Goal: Information Seeking & Learning: Learn about a topic

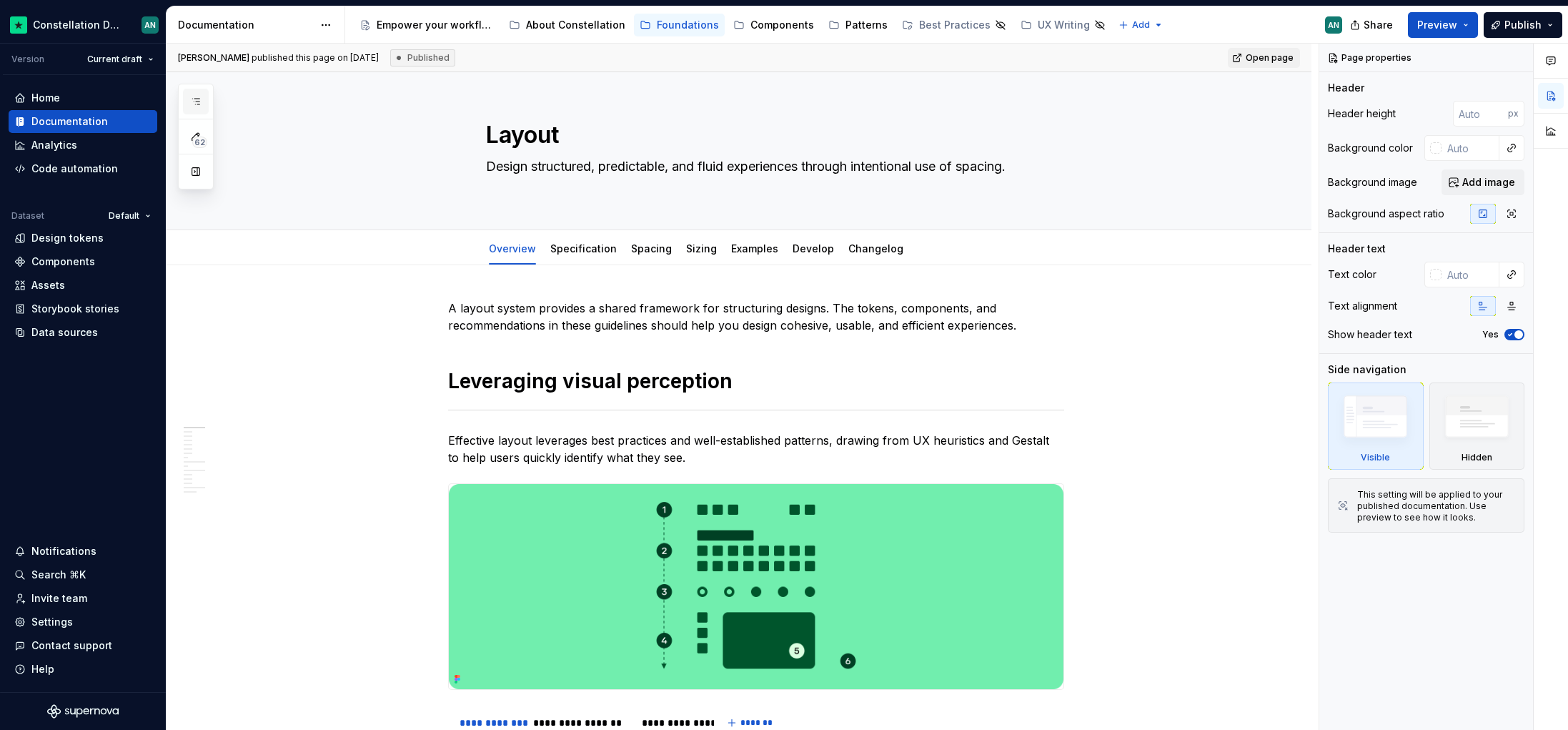
click at [198, 105] on icon "button" at bounding box center [195, 101] width 11 height 11
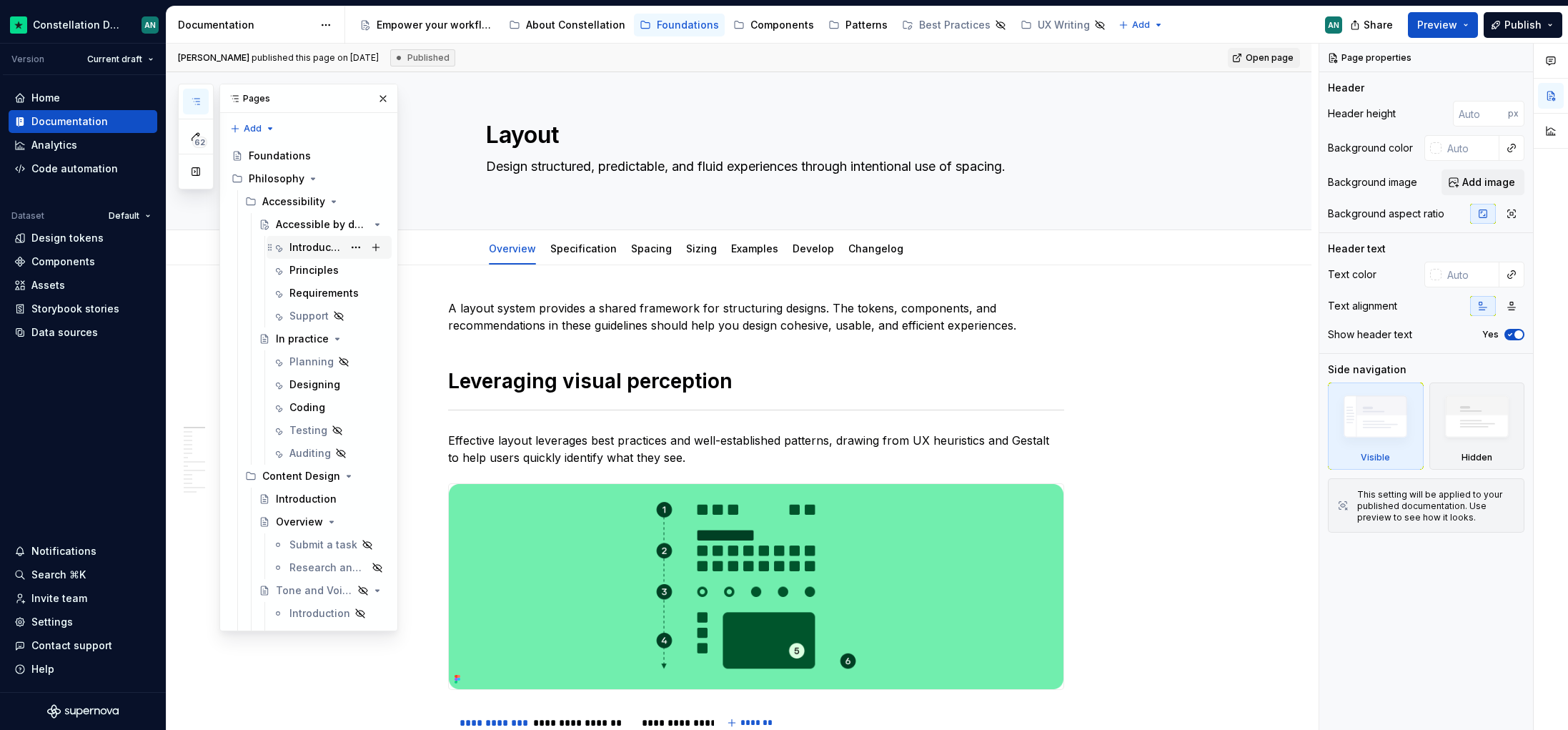
click at [300, 242] on div "Introduction" at bounding box center [316, 247] width 54 height 14
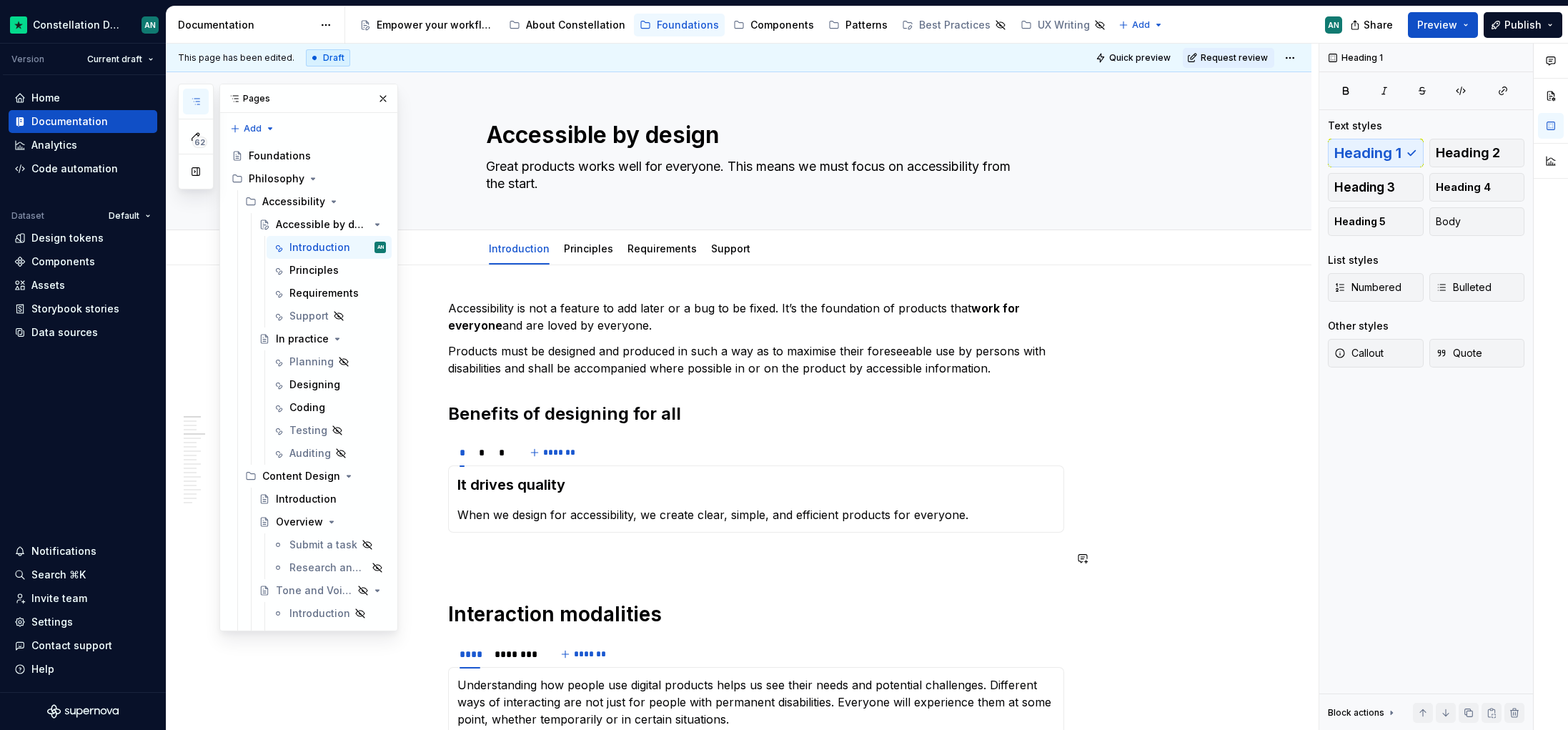
type textarea "*"
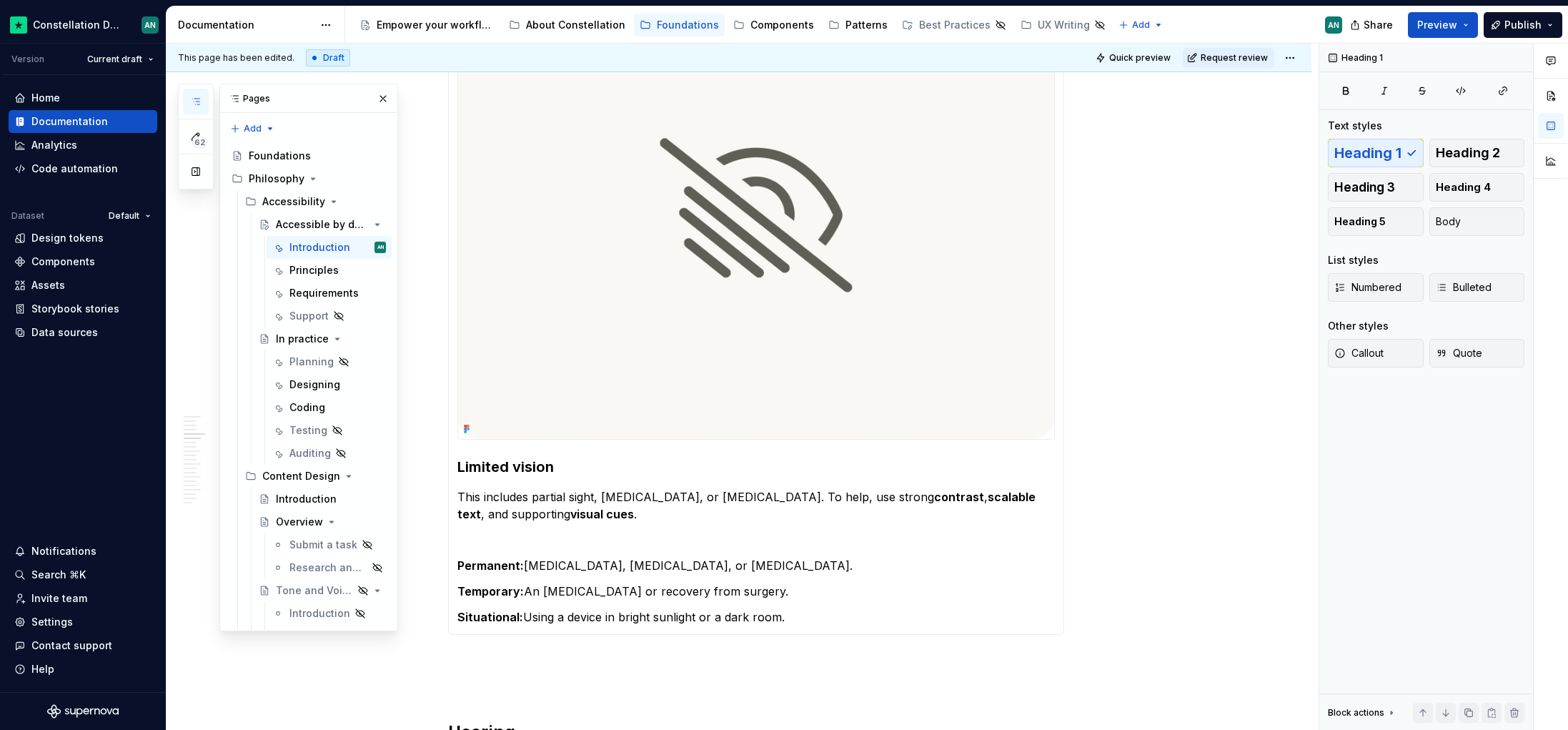
scroll to position [412, 0]
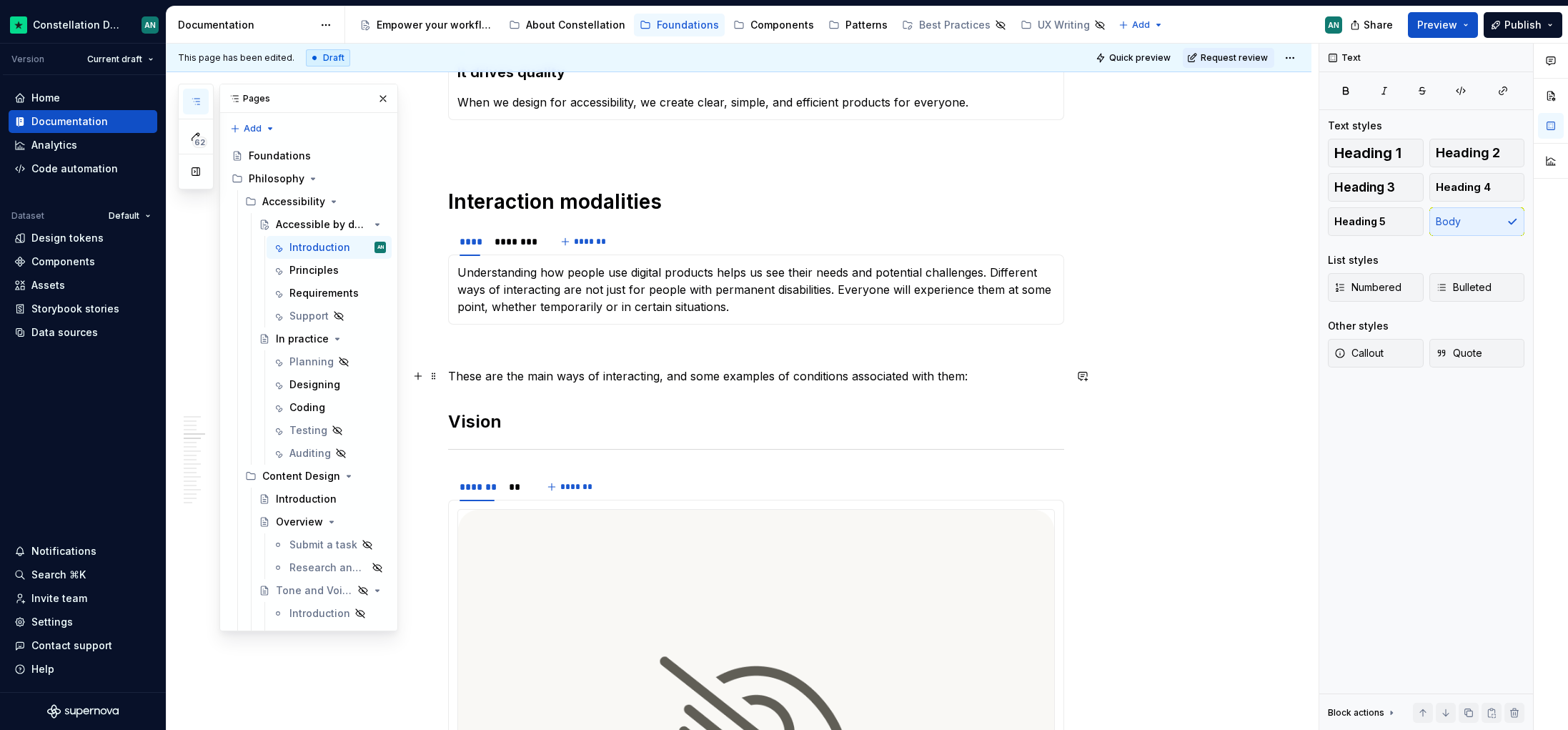
click at [720, 378] on p "These are the main ways of interacting, and some examples of conditions associa…" at bounding box center [756, 375] width 616 height 17
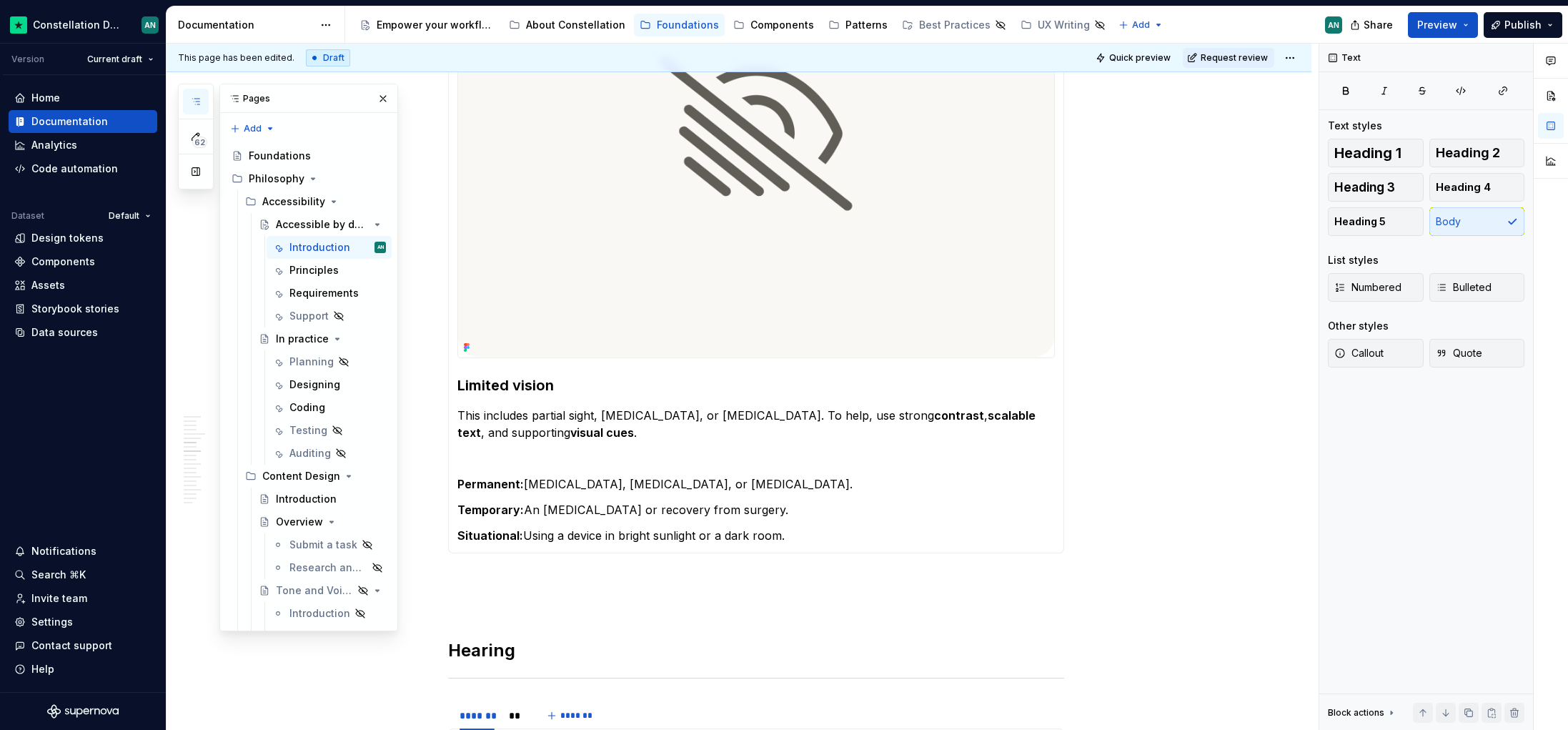
scroll to position [1086, 0]
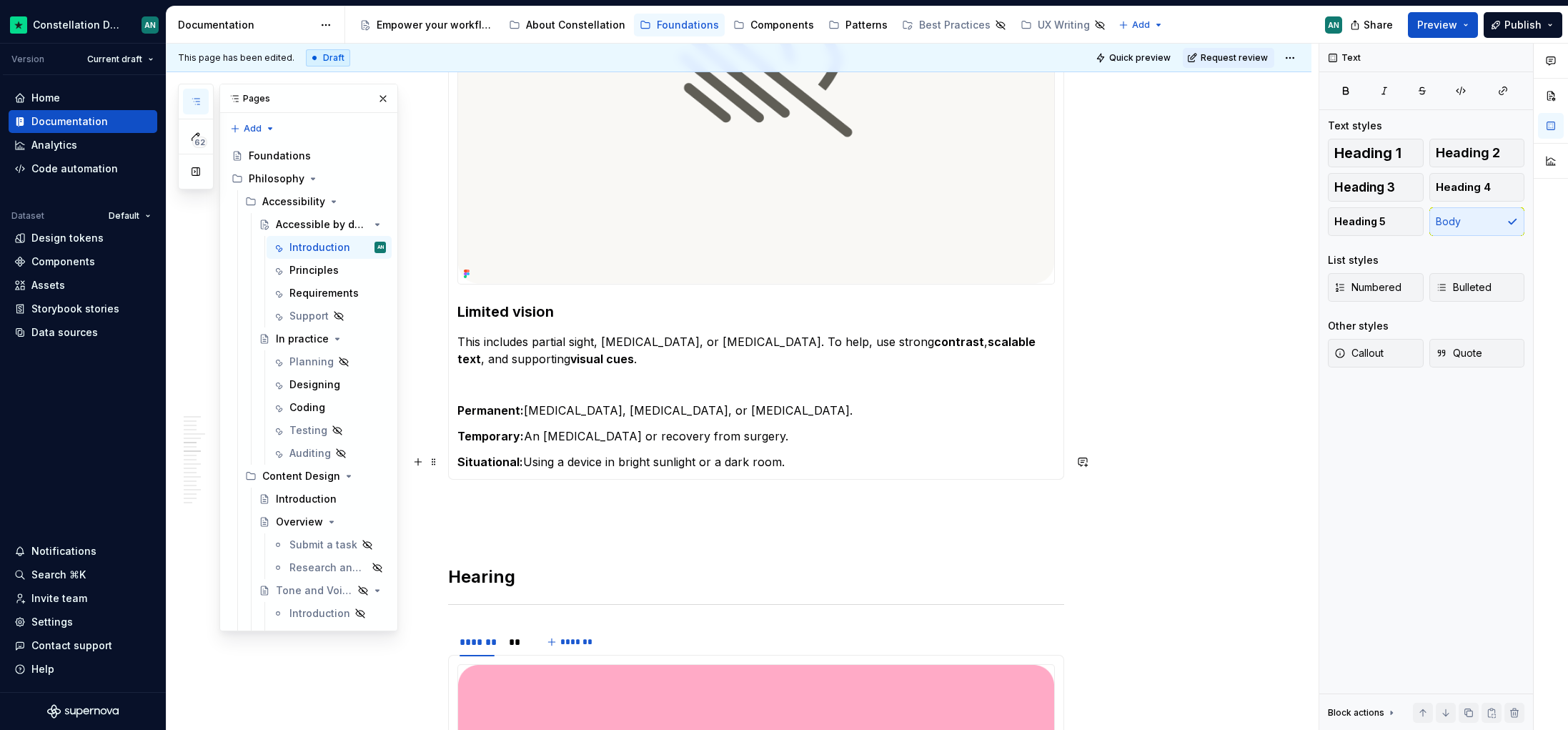
click at [727, 450] on section-item-column "Limited vision This includes partial sight, [MEDICAL_DATA], or [MEDICAL_DATA]. …" at bounding box center [756, 153] width 597 height 635
click at [373, 91] on button "button" at bounding box center [383, 98] width 20 height 20
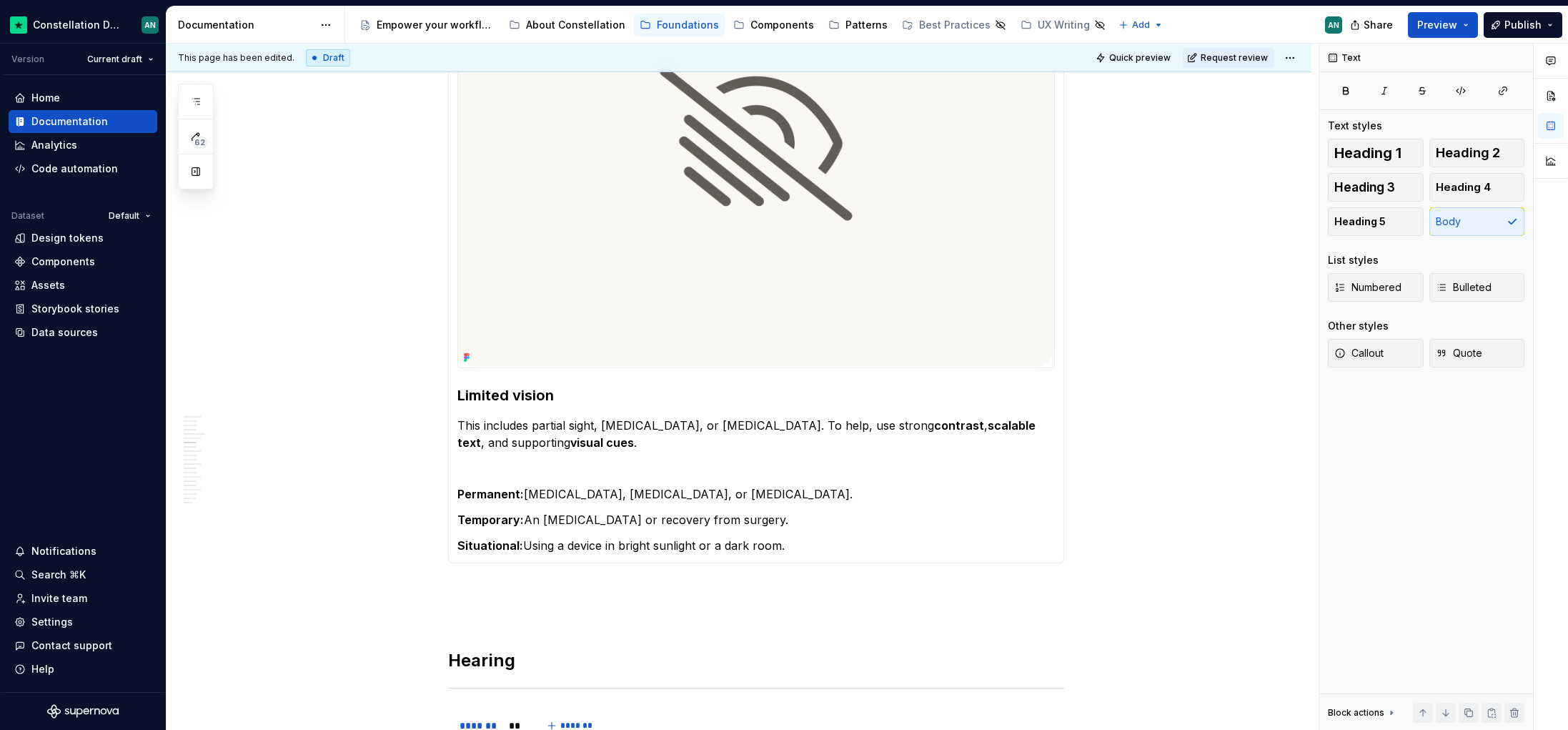
scroll to position [782, 0]
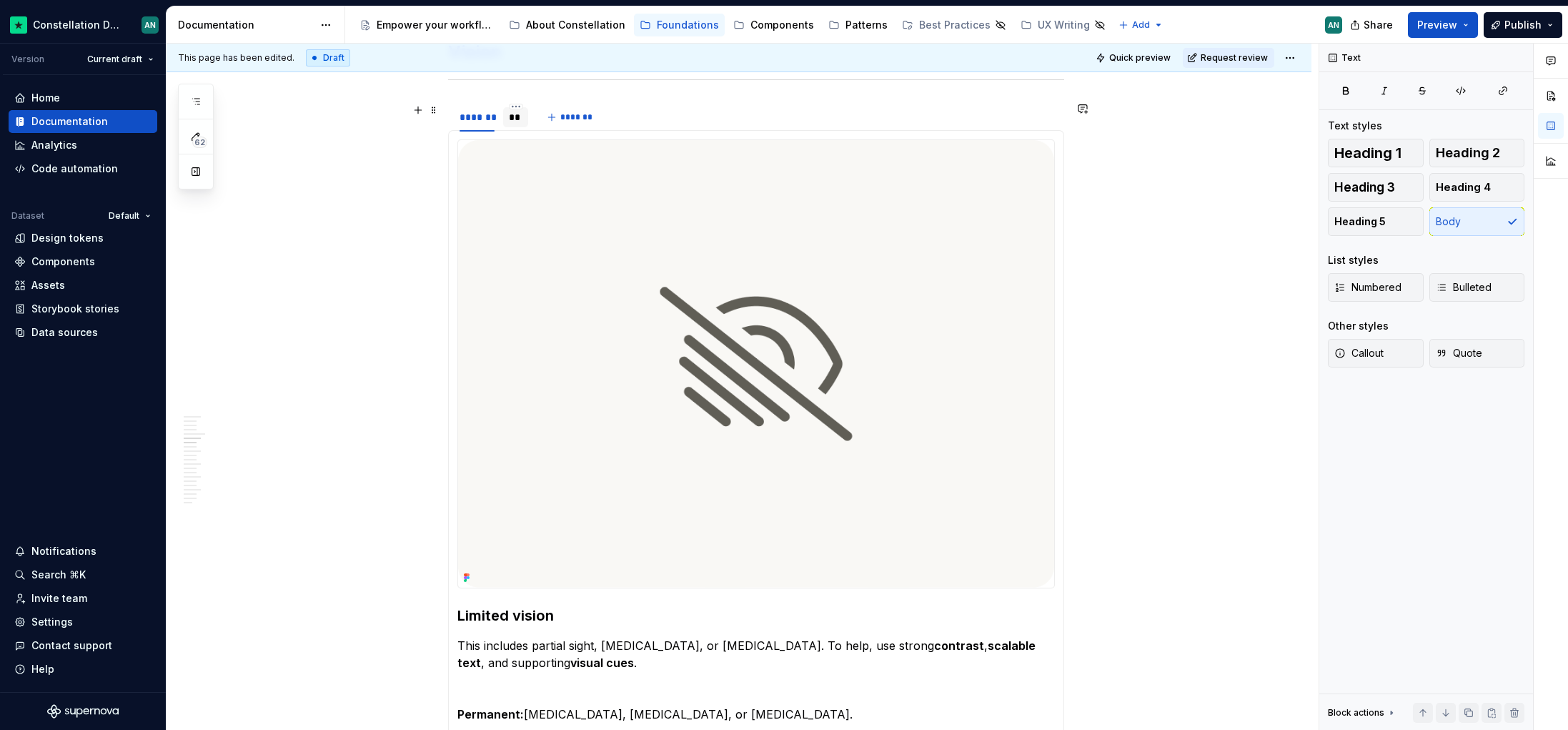
click at [508, 114] on div "**" at bounding box center [515, 117] width 13 height 14
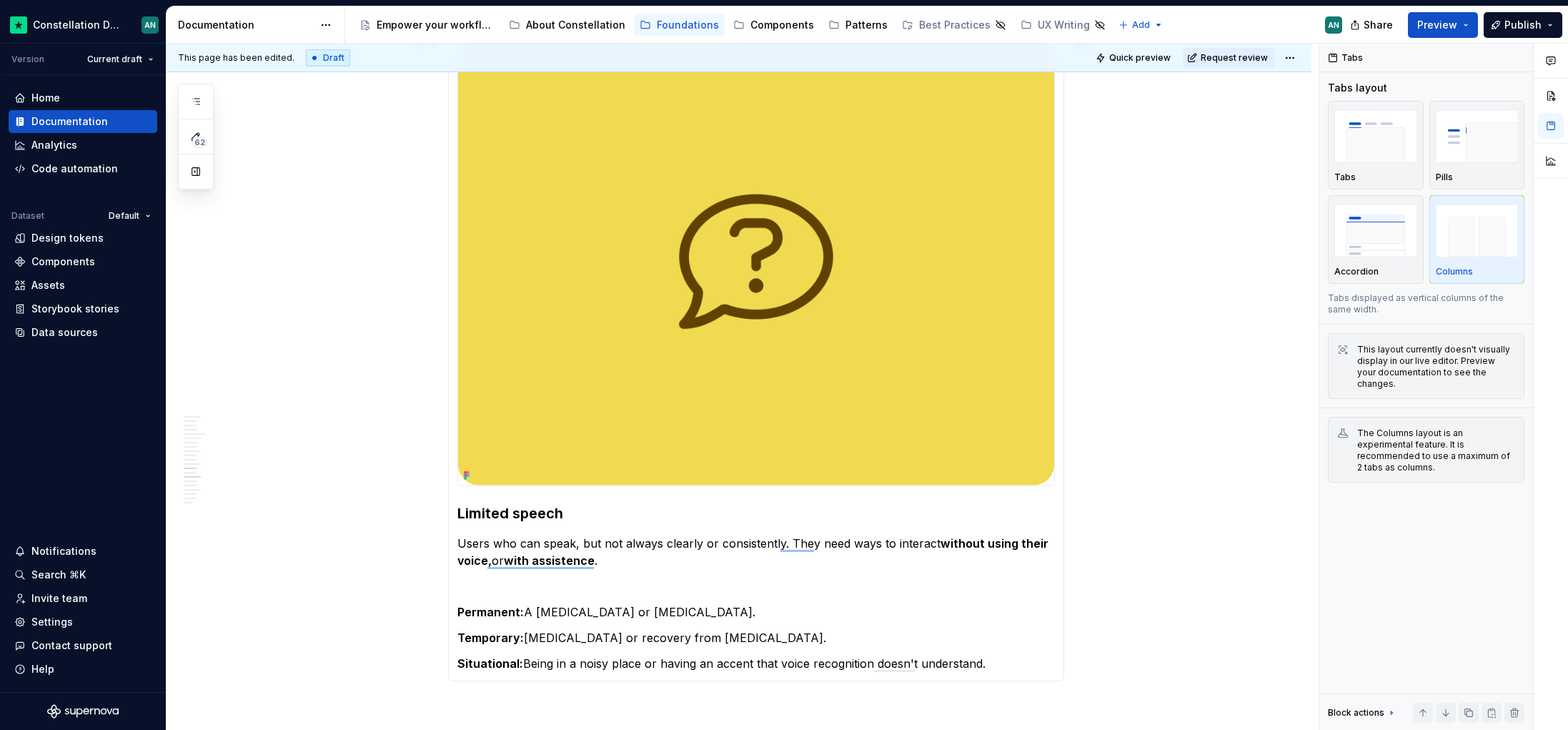
scroll to position [3491, 0]
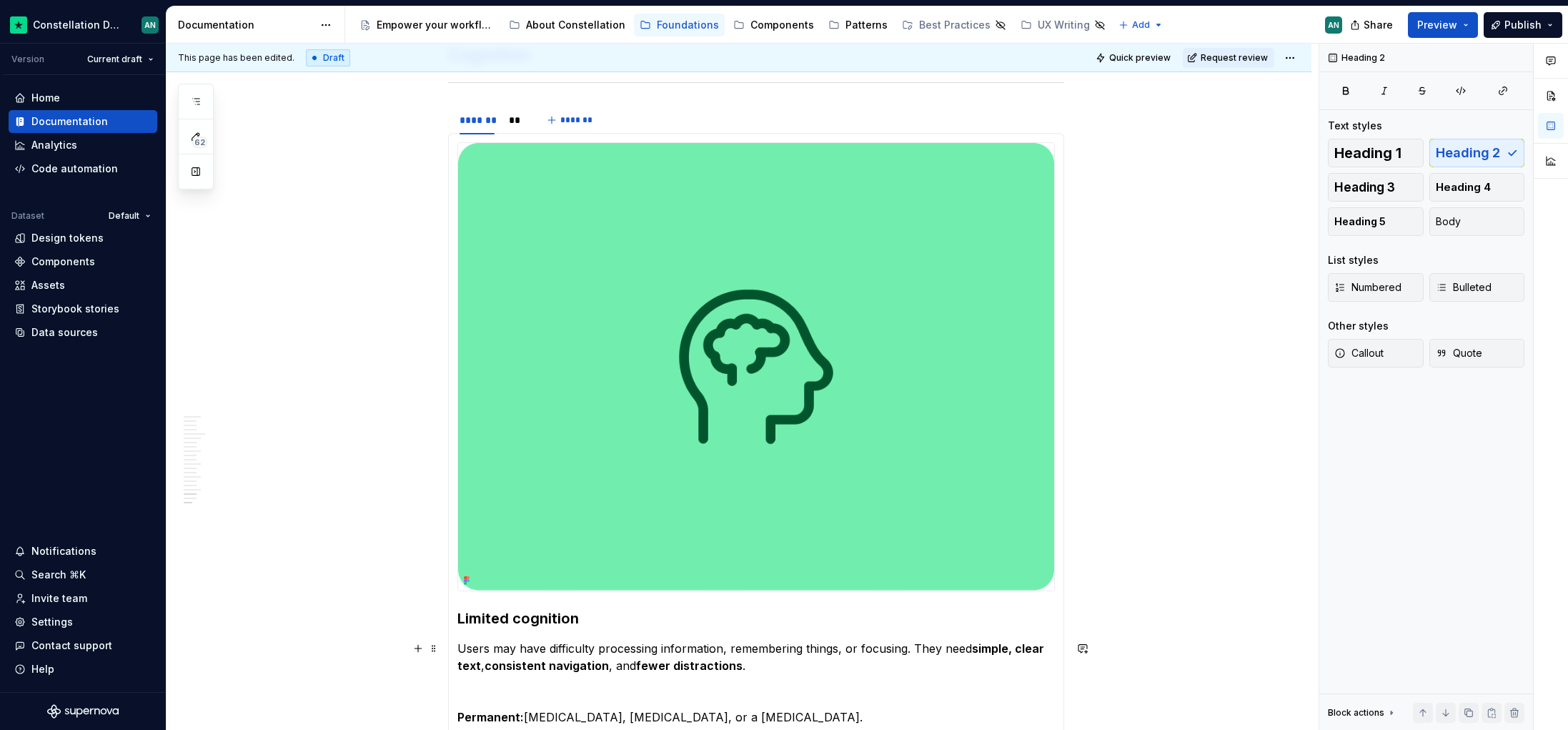
scroll to position [0, 0]
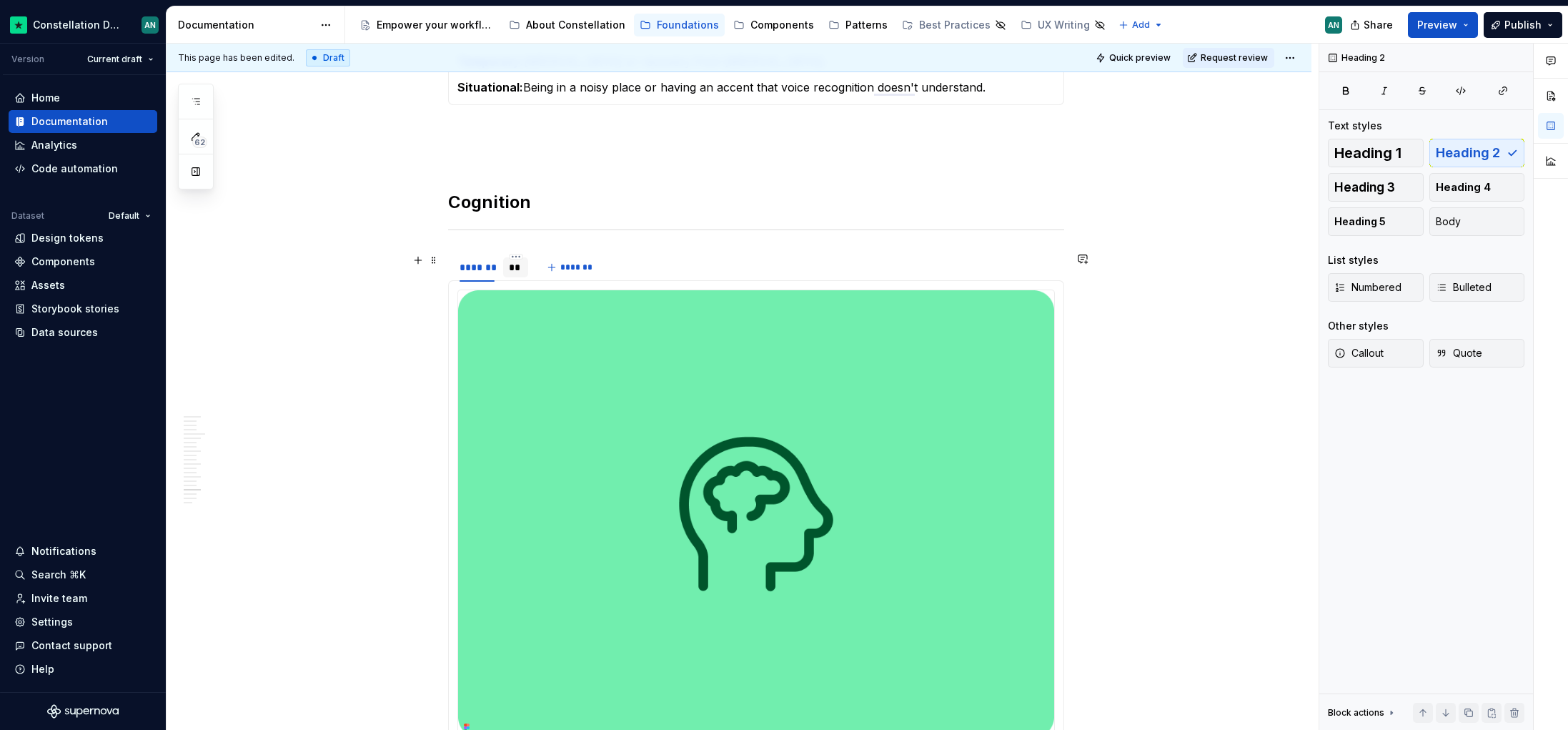
click at [518, 262] on div "**" at bounding box center [515, 267] width 13 height 14
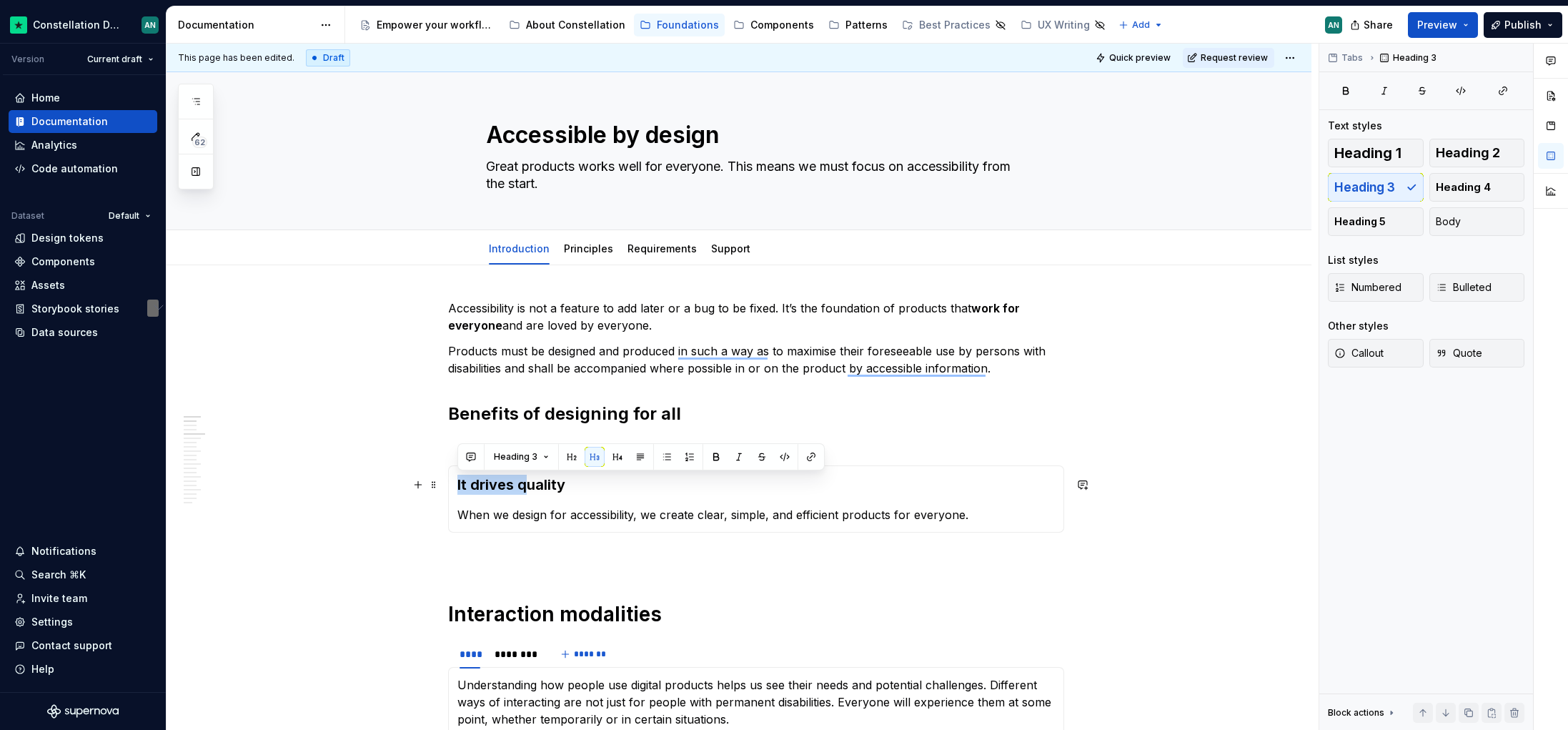
drag, startPoint x: 526, startPoint y: 484, endPoint x: 455, endPoint y: 485, distance: 71.0
click at [455, 485] on div "It drives quality When we design for accessibility, we create clear, simple, an…" at bounding box center [756, 499] width 616 height 67
click at [482, 448] on div "*" at bounding box center [482, 452] width 7 height 14
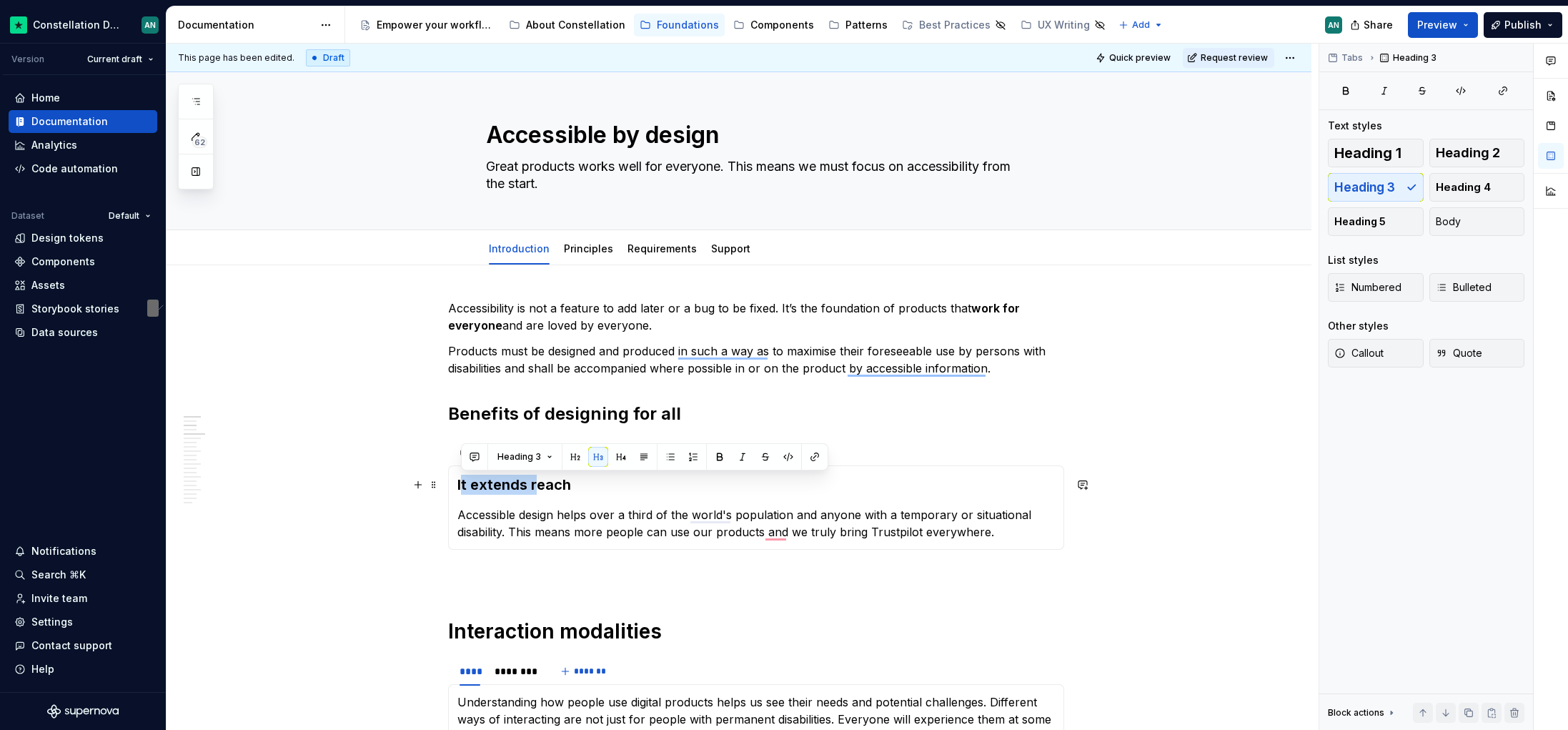
drag, startPoint x: 533, startPoint y: 485, endPoint x: 459, endPoint y: 484, distance: 74.0
click at [459, 484] on h3 "It extends reach" at bounding box center [756, 485] width 597 height 20
click at [494, 447] on div "*" at bounding box center [502, 453] width 18 height 20
drag, startPoint x: 523, startPoint y: 484, endPoint x: 458, endPoint y: 485, distance: 65.0
click at [458, 485] on h3 "It builds trust" at bounding box center [756, 485] width 597 height 20
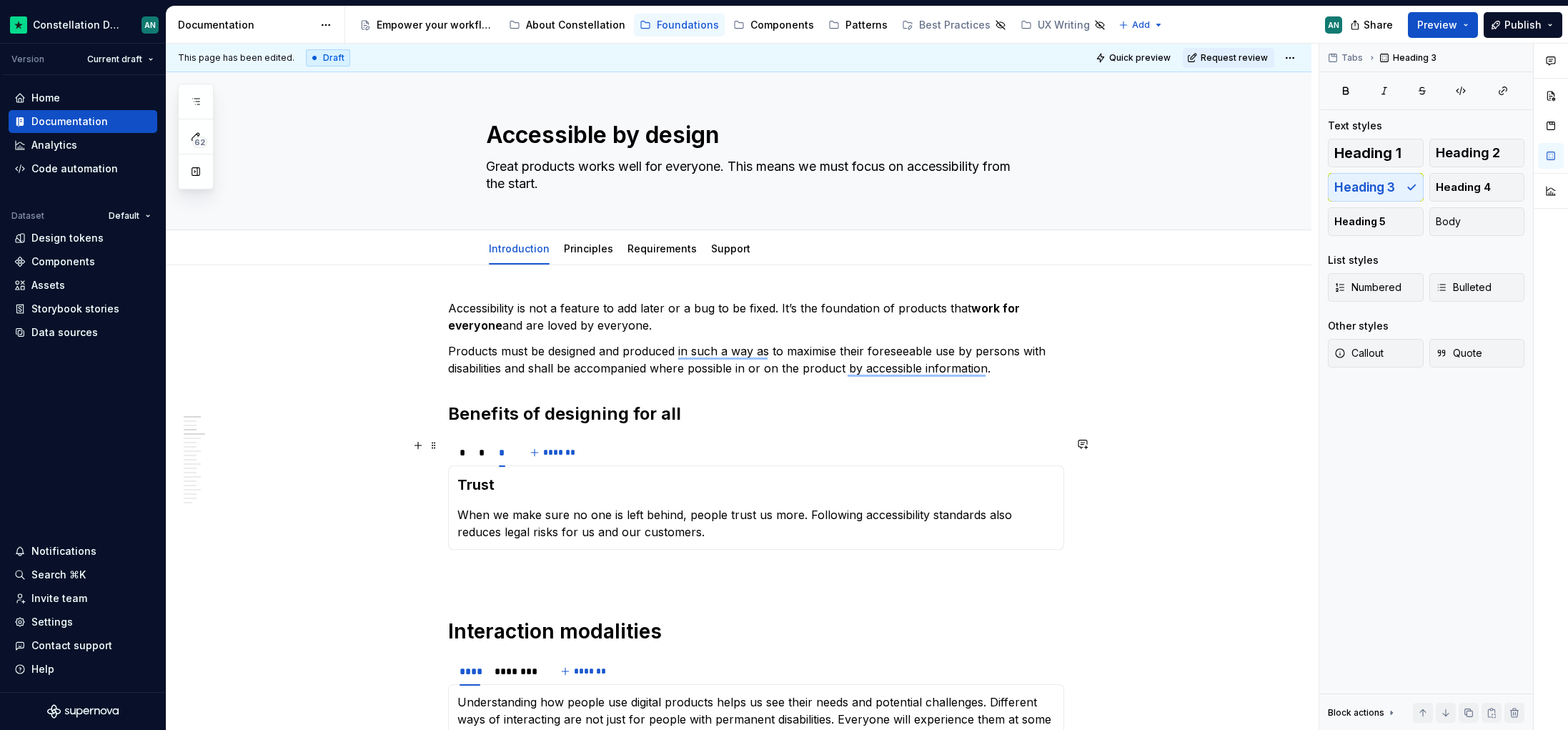
click at [482, 456] on div "*" at bounding box center [482, 452] width 7 height 14
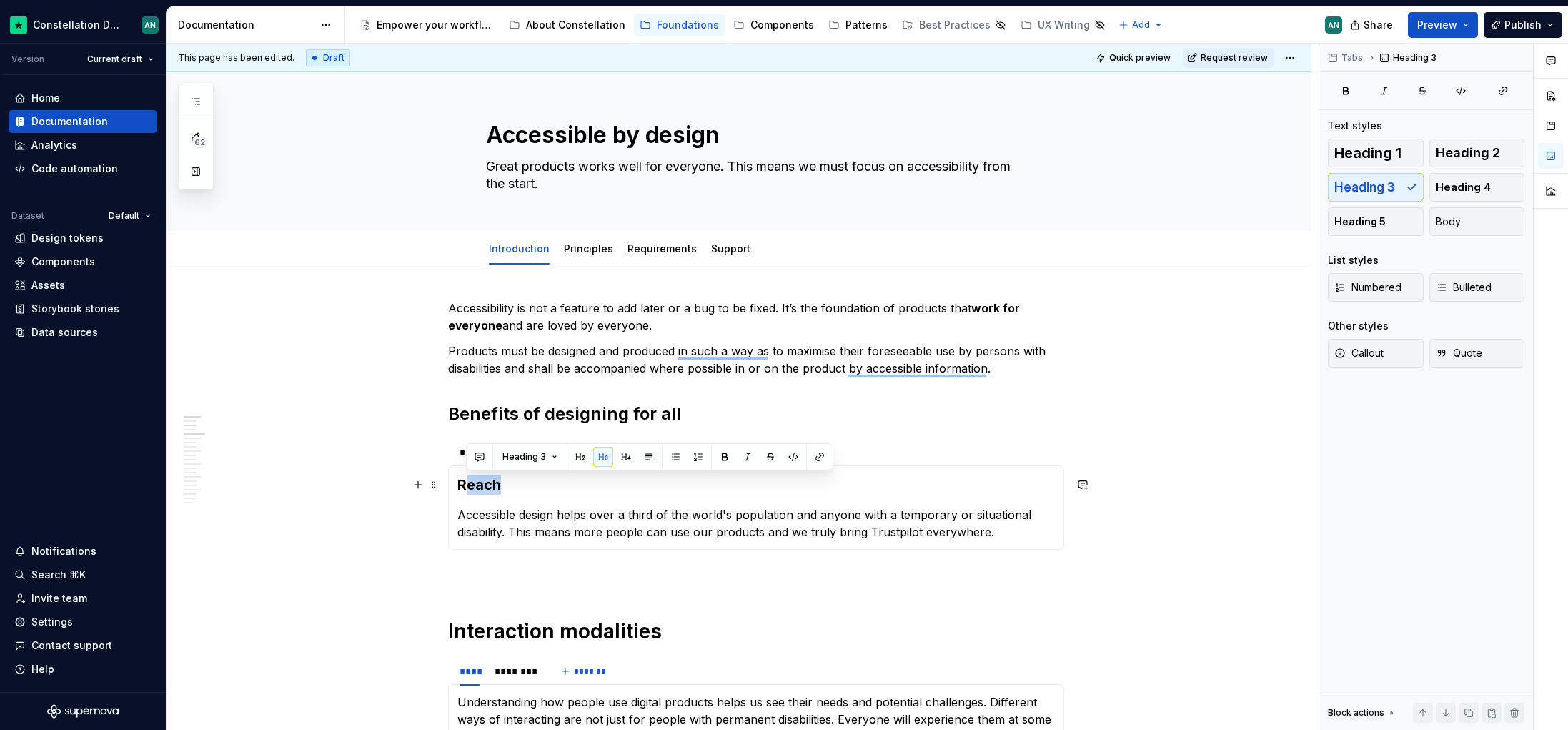
drag, startPoint x: 497, startPoint y: 482, endPoint x: 461, endPoint y: 485, distance: 36.1
click at [461, 485] on h3 "Reach" at bounding box center [756, 485] width 597 height 20
drag, startPoint x: 457, startPoint y: 485, endPoint x: 505, endPoint y: 489, distance: 48.2
click at [505, 489] on h3 "Reach" at bounding box center [756, 485] width 597 height 20
click at [552, 580] on p "To enrich screen reader interactions, please activate Accessibility in Grammarl…" at bounding box center [756, 575] width 616 height 17
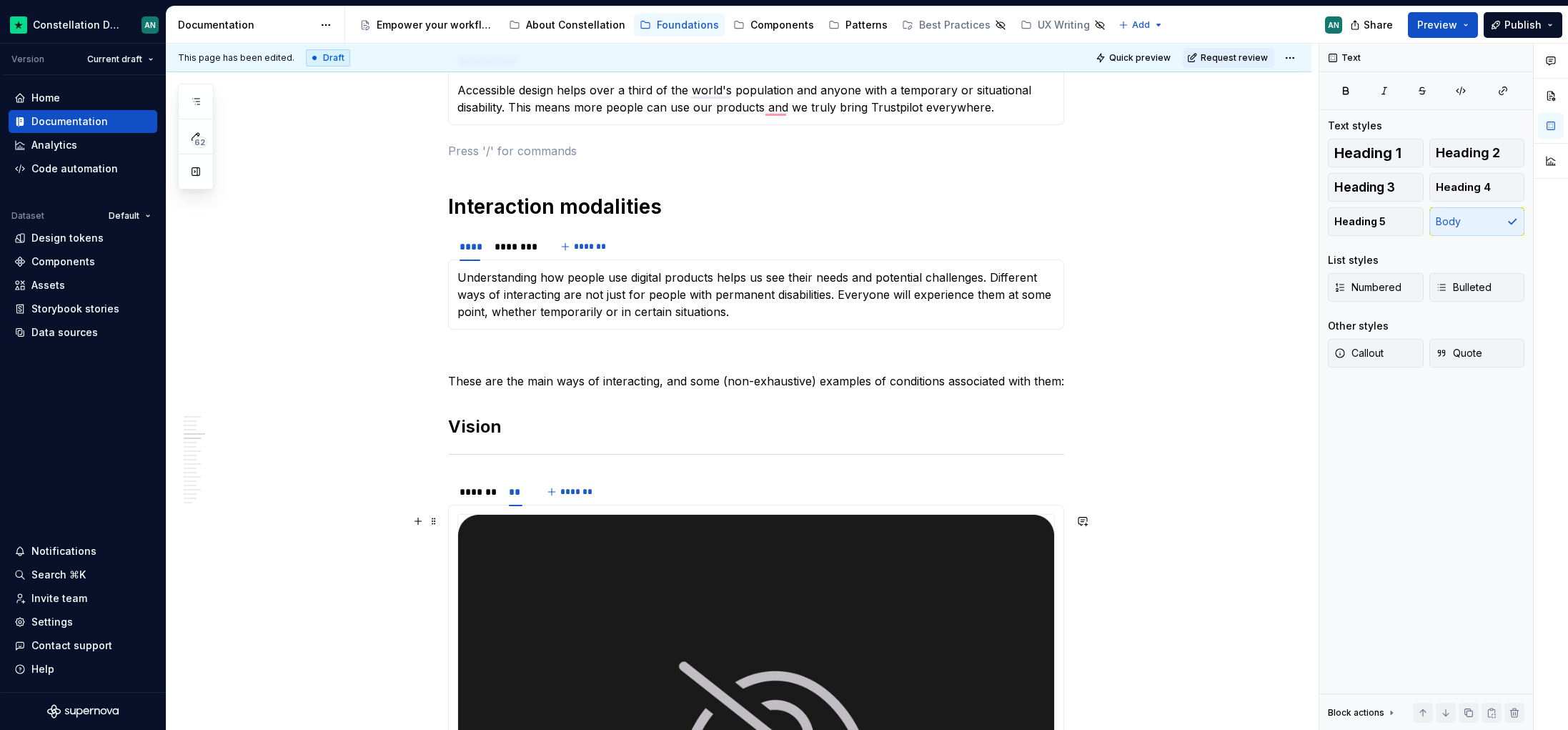
scroll to position [351, 0]
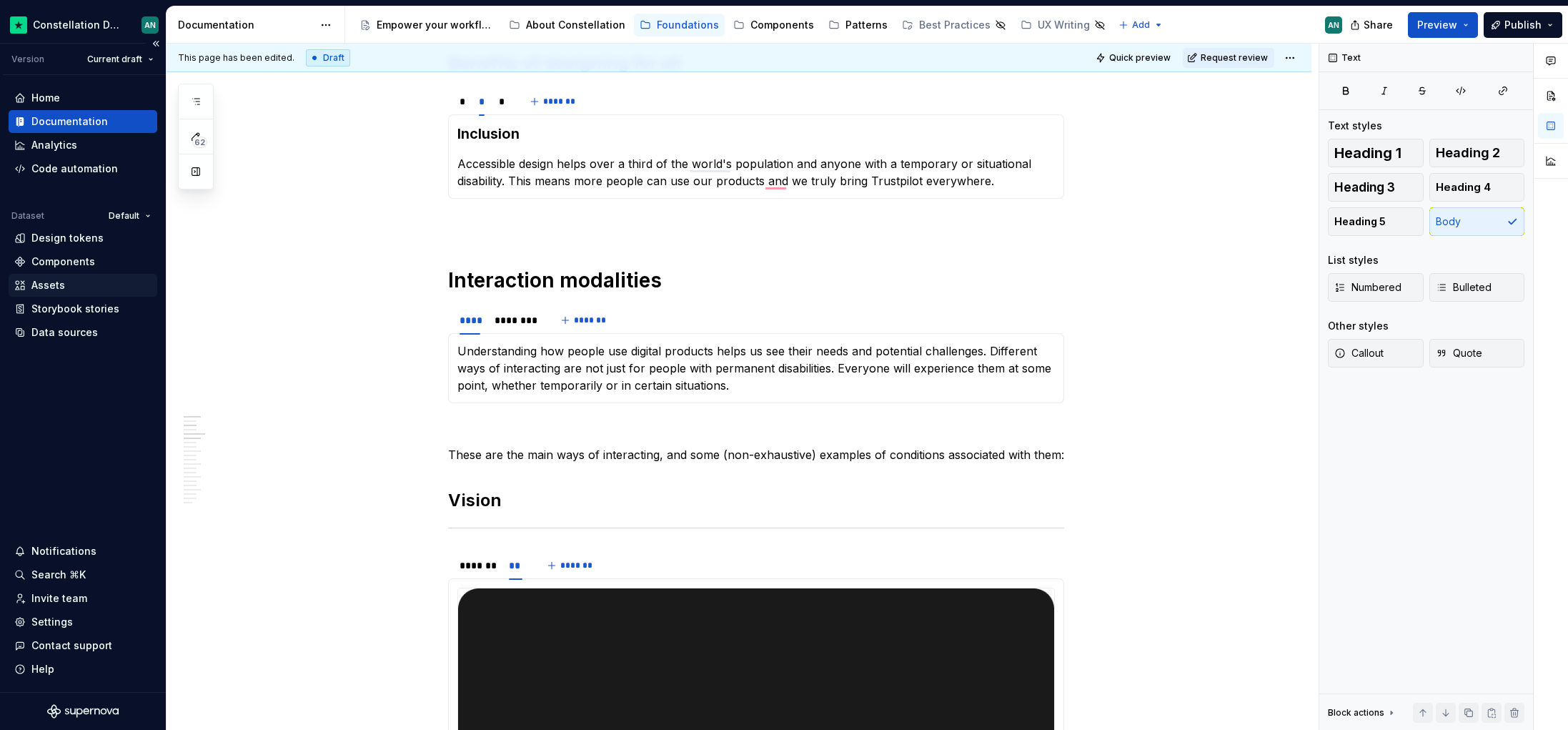
type textarea "*"
